Goal: Connect with others

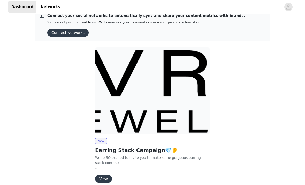
scroll to position [11, 0]
click at [78, 33] on button "Connect Networks" at bounding box center [67, 32] width 41 height 8
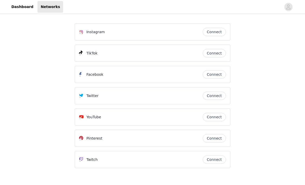
click at [216, 33] on button "Connect" at bounding box center [214, 32] width 23 height 8
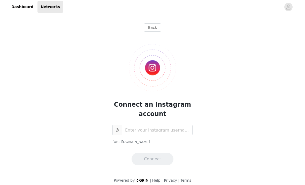
scroll to position [4, 0]
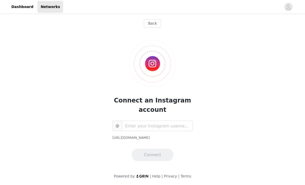
click at [156, 26] on button "Back" at bounding box center [152, 23] width 17 height 8
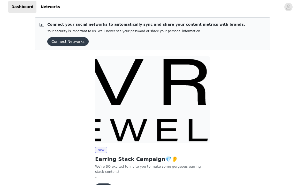
scroll to position [3, 0]
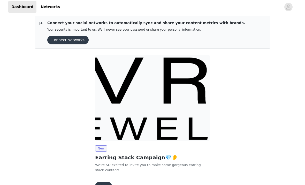
click at [77, 42] on button "Connect Networks" at bounding box center [67, 40] width 41 height 8
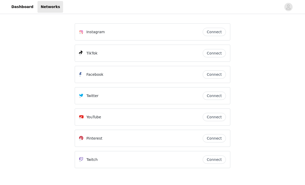
click at [216, 53] on button "Connect" at bounding box center [214, 53] width 23 height 8
